Goal: Transaction & Acquisition: Book appointment/travel/reservation

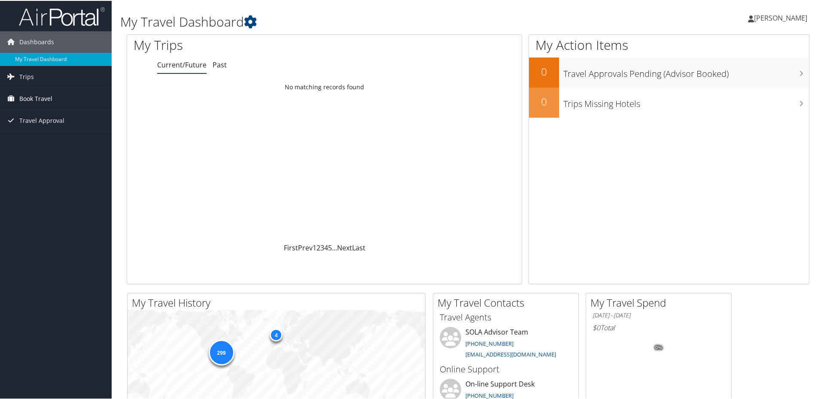
click at [24, 95] on span "Book Travel" at bounding box center [35, 97] width 33 height 21
click at [39, 127] on link "Book/Manage Online Trips" at bounding box center [56, 127] width 112 height 13
